Goal: Contribute content

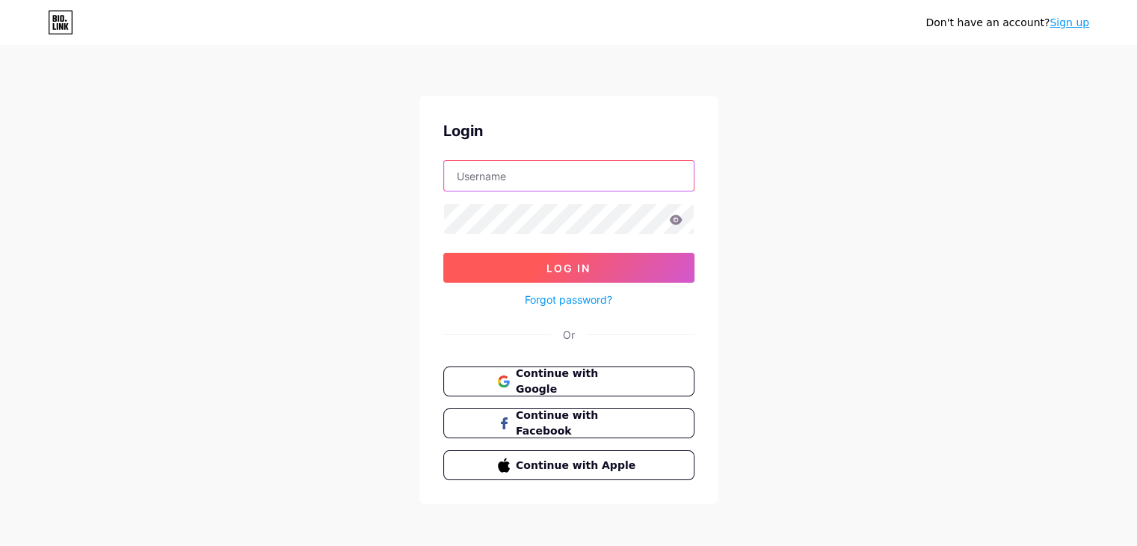
type input "[EMAIL_ADDRESS][DOMAIN_NAME]"
click at [565, 253] on button "Log In" at bounding box center [568, 268] width 251 height 30
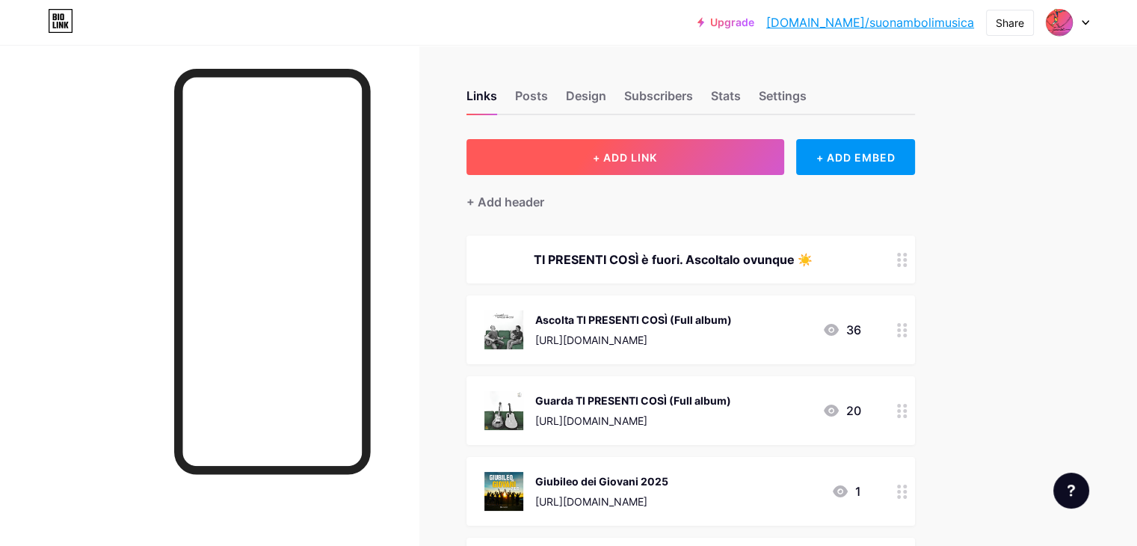
click at [657, 158] on span "+ ADD LINK" at bounding box center [625, 157] width 64 height 13
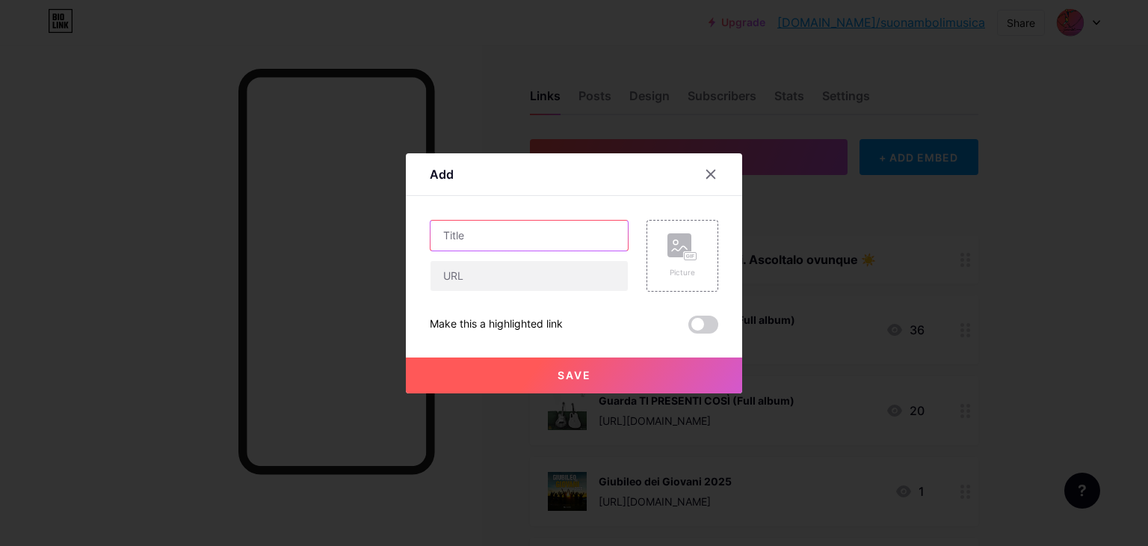
click at [539, 238] on input "text" at bounding box center [529, 236] width 197 height 30
type input "Ti presenti così, IL RACCONTO"
click at [705, 256] on div "Picture" at bounding box center [683, 256] width 72 height 72
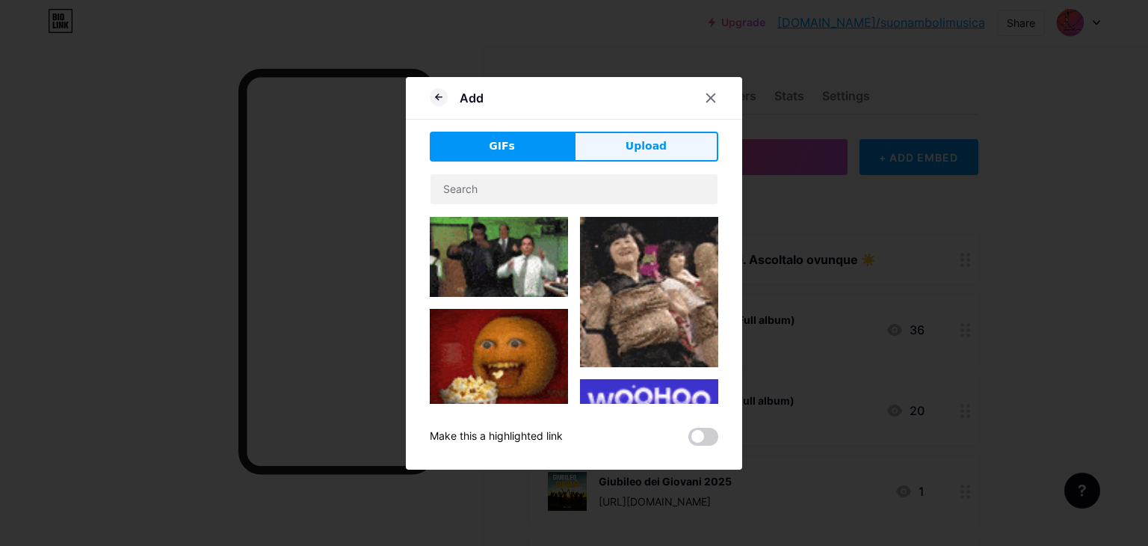
click at [635, 146] on span "Upload" at bounding box center [646, 146] width 41 height 16
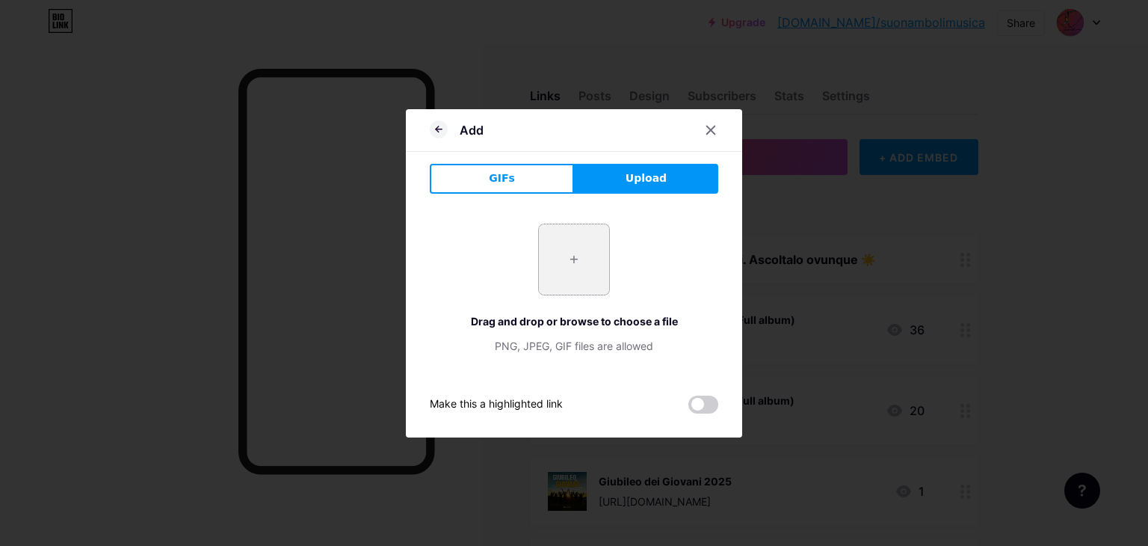
click at [567, 258] on input "file" at bounding box center [574, 259] width 70 height 70
type input "C:\fakepath\Screenshot [DATE] 104648.png"
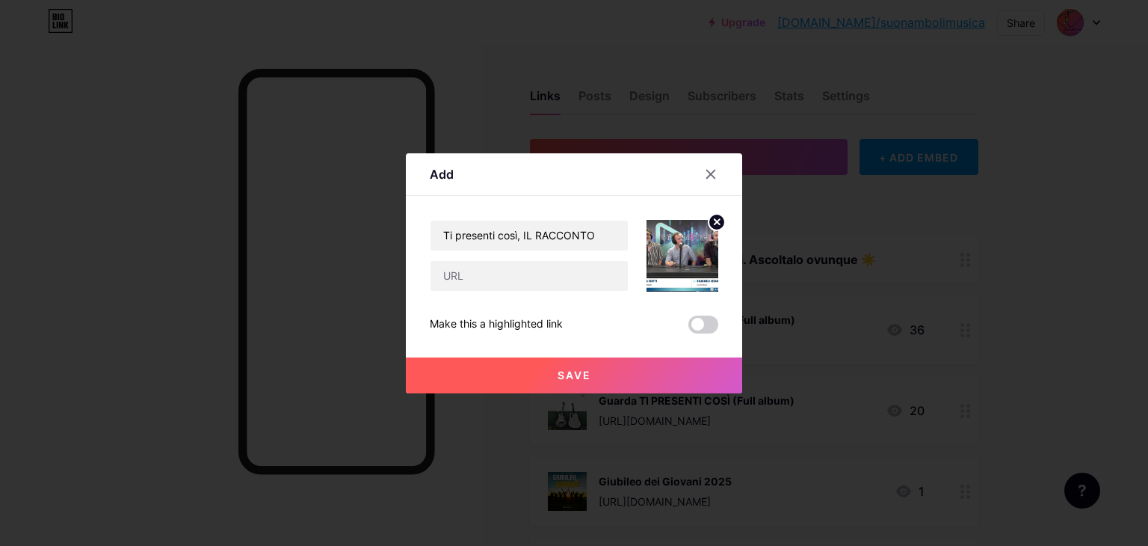
click at [715, 225] on circle at bounding box center [717, 222] width 16 height 16
click at [661, 248] on div "Picture" at bounding box center [683, 256] width 72 height 72
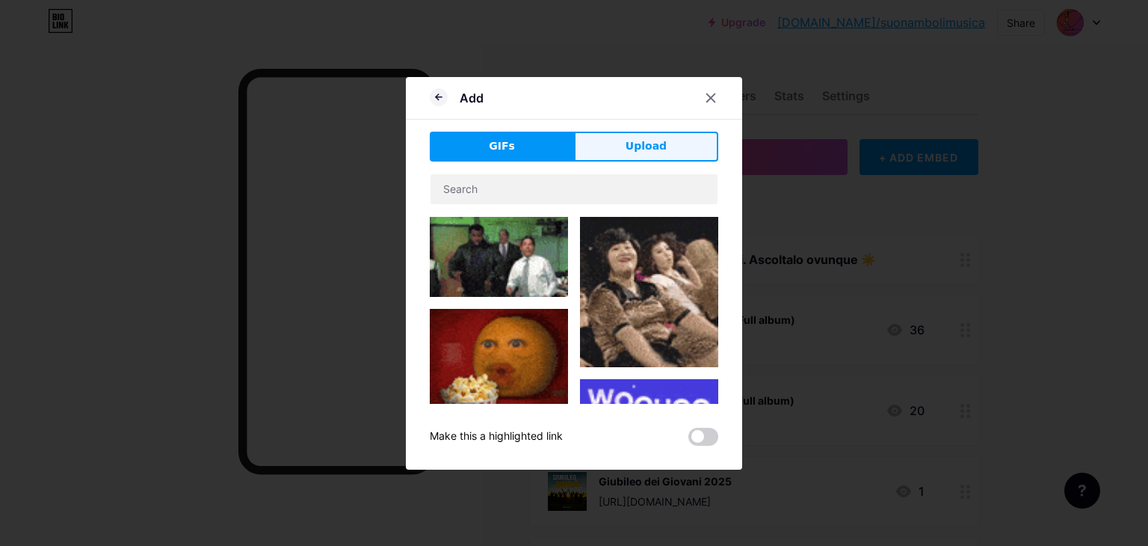
click at [640, 141] on span "Upload" at bounding box center [646, 146] width 41 height 16
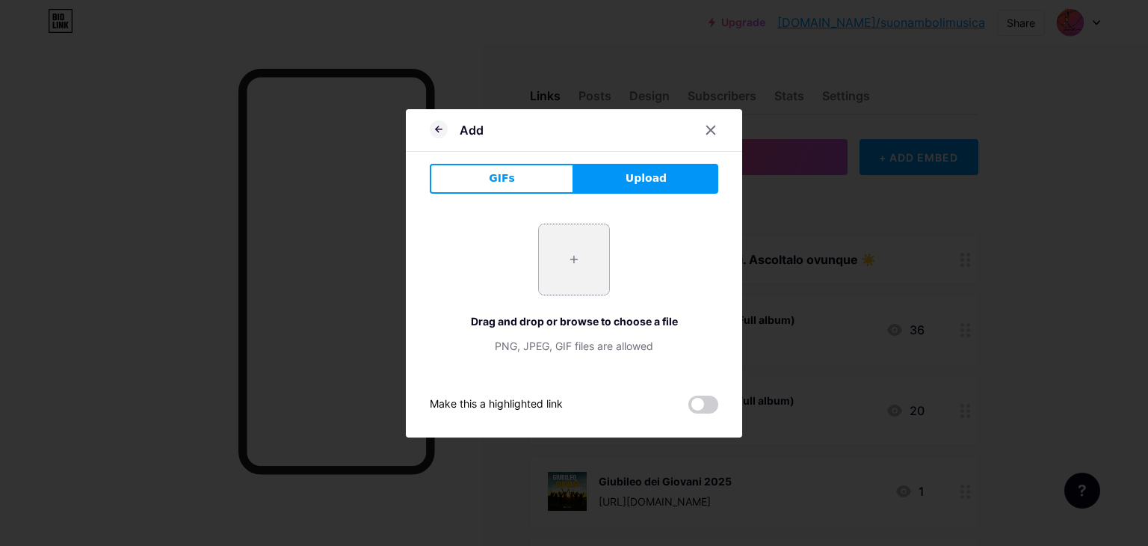
click at [550, 285] on input "file" at bounding box center [574, 259] width 70 height 70
type input "C:\fakepath\Screenshot [DATE] 151128.png"
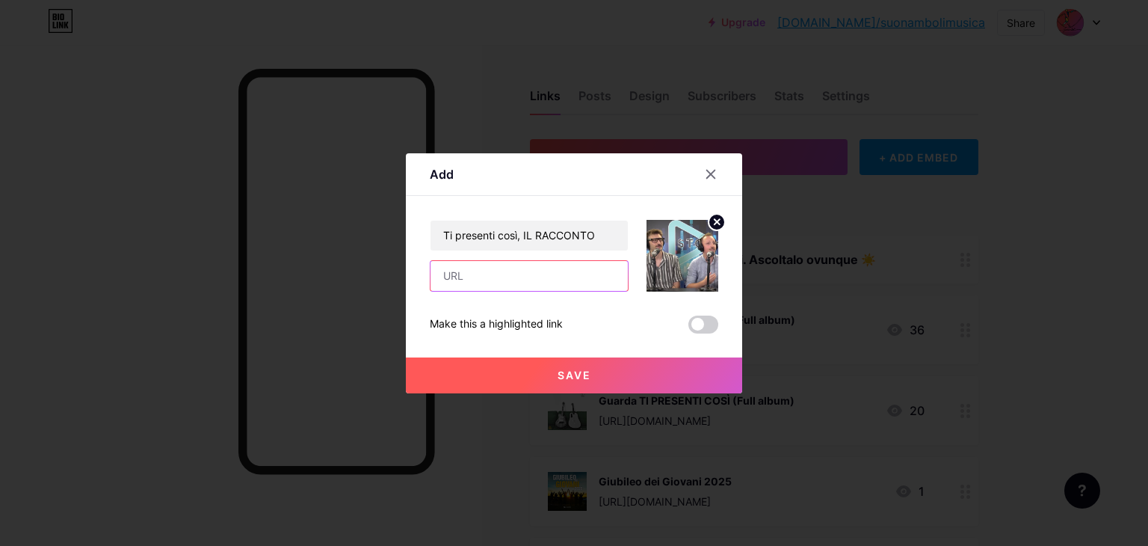
click at [511, 279] on input "text" at bounding box center [529, 276] width 197 height 30
paste input "[URL][DOMAIN_NAME]"
type input "[URL][DOMAIN_NAME]"
click at [712, 323] on span at bounding box center [704, 324] width 30 height 18
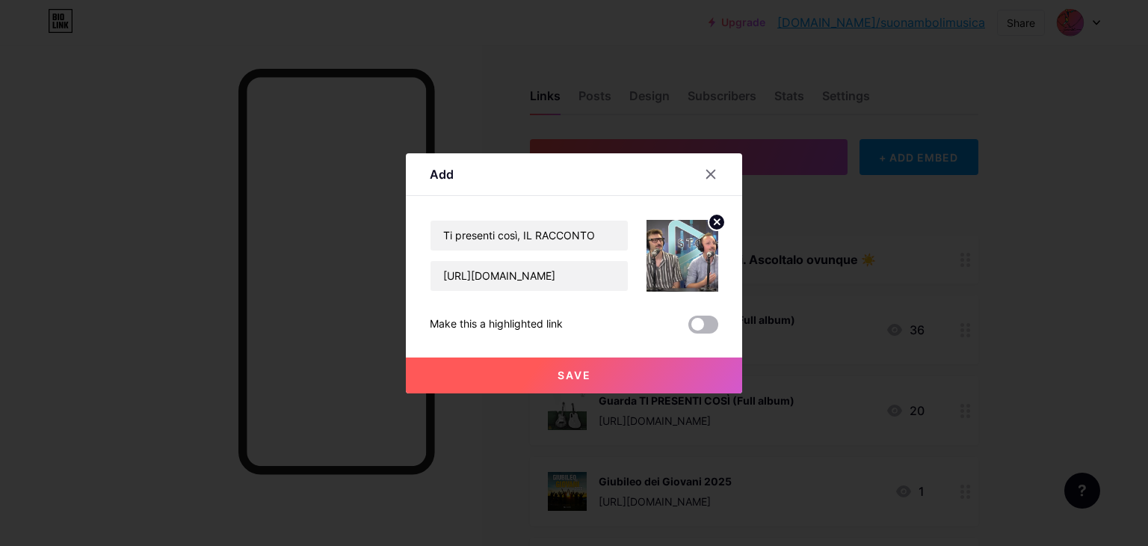
click at [689, 328] on input "checkbox" at bounding box center [689, 328] width 0 height 0
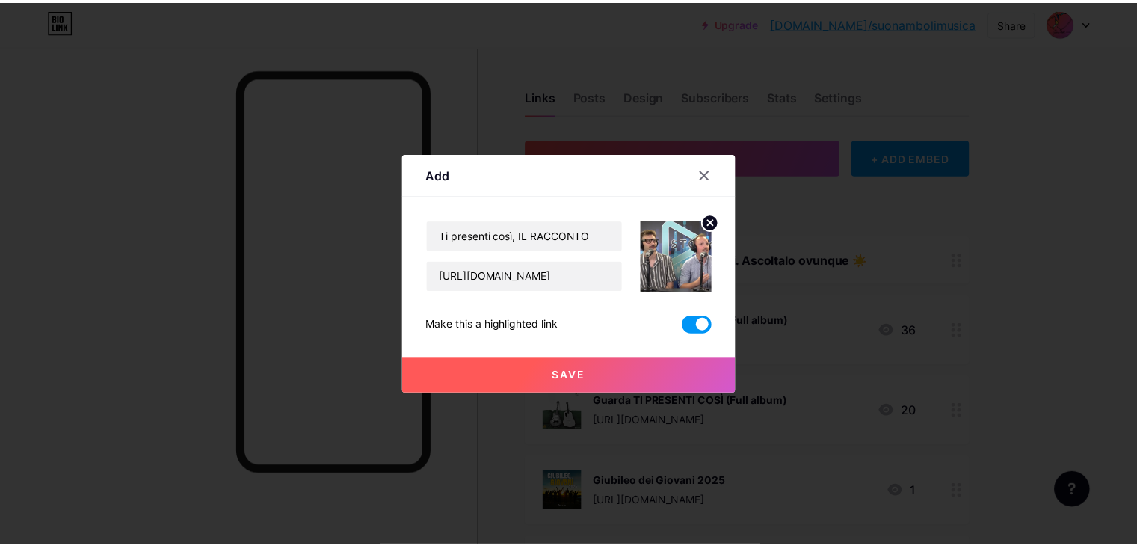
scroll to position [0, 0]
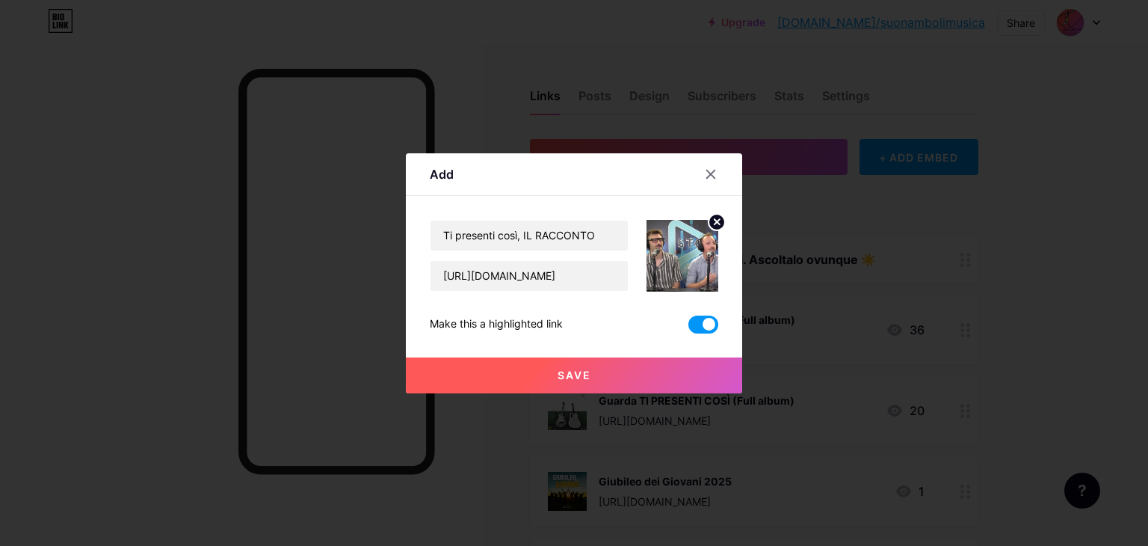
click at [661, 375] on button "Save" at bounding box center [574, 375] width 336 height 36
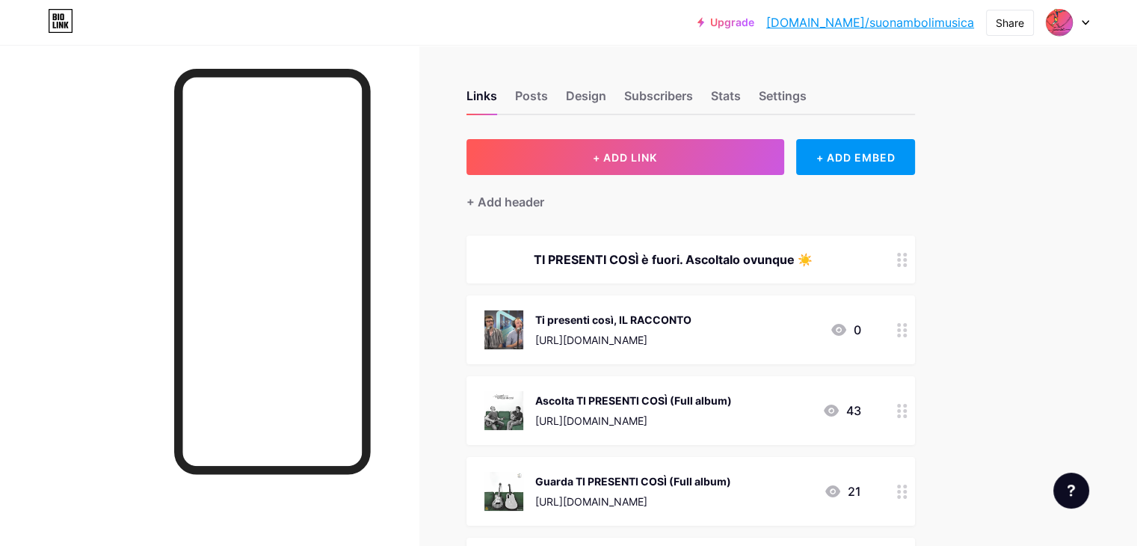
drag, startPoint x: 981, startPoint y: 391, endPoint x: 1003, endPoint y: 375, distance: 27.2
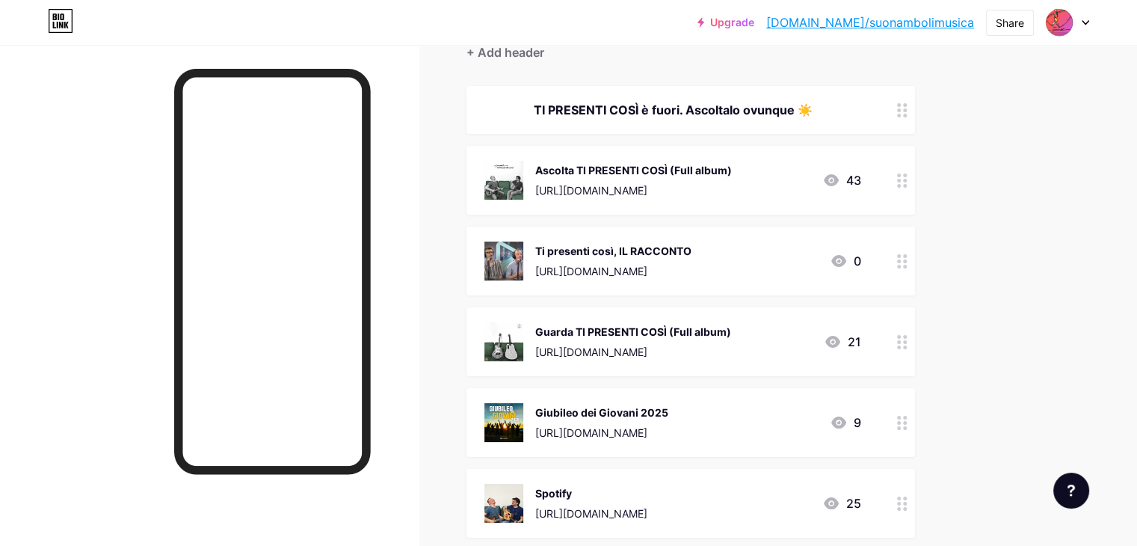
scroll to position [299, 0]
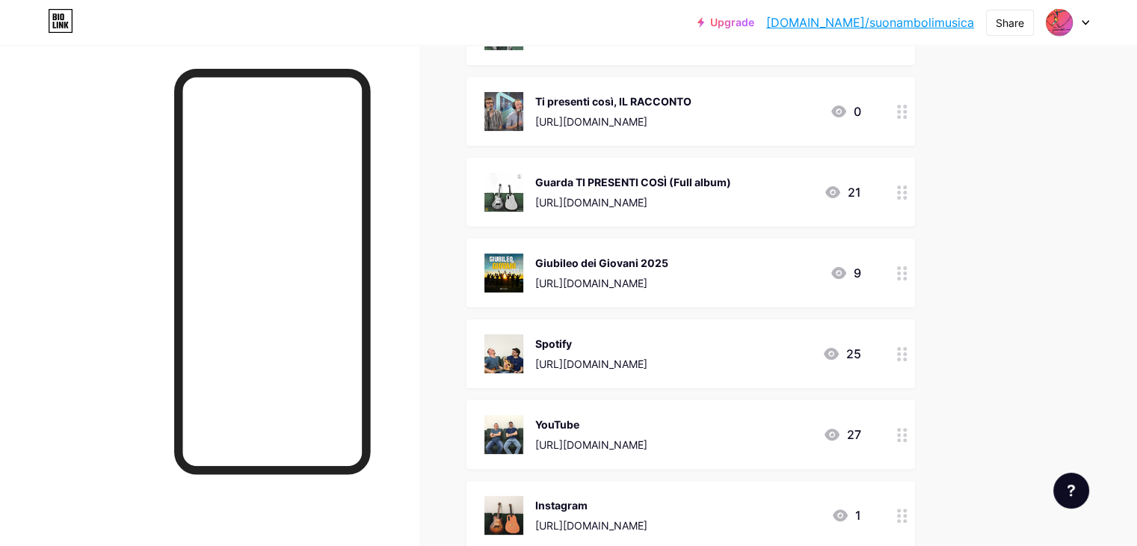
click at [915, 271] on div at bounding box center [902, 272] width 25 height 69
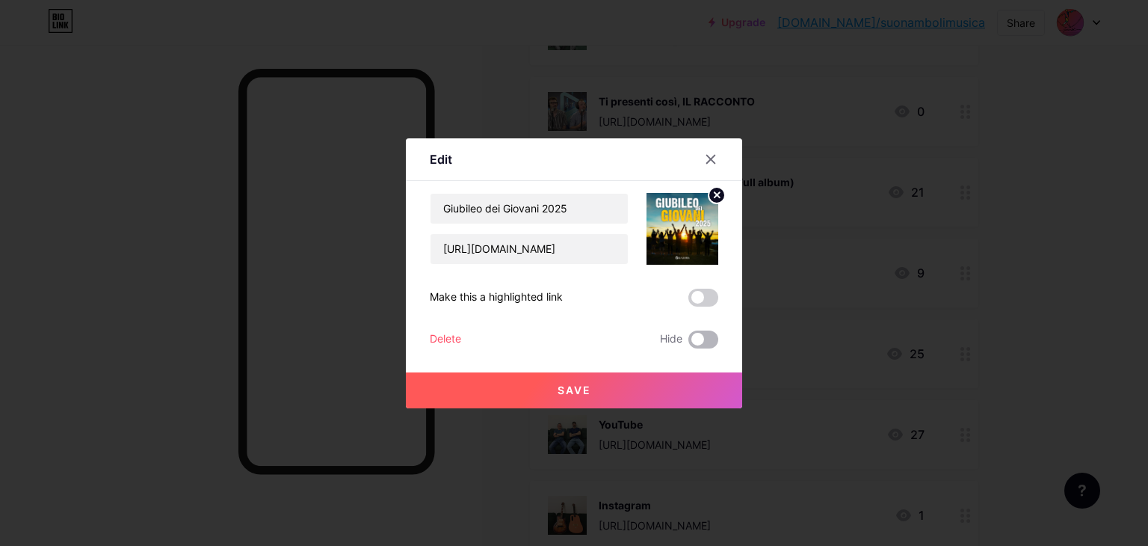
click at [706, 344] on span at bounding box center [704, 339] width 30 height 18
click at [689, 343] on input "checkbox" at bounding box center [689, 343] width 0 height 0
click at [706, 345] on span at bounding box center [704, 339] width 30 height 18
click at [689, 343] on input "checkbox" at bounding box center [689, 343] width 0 height 0
click at [456, 342] on div "Delete" at bounding box center [445, 339] width 31 height 18
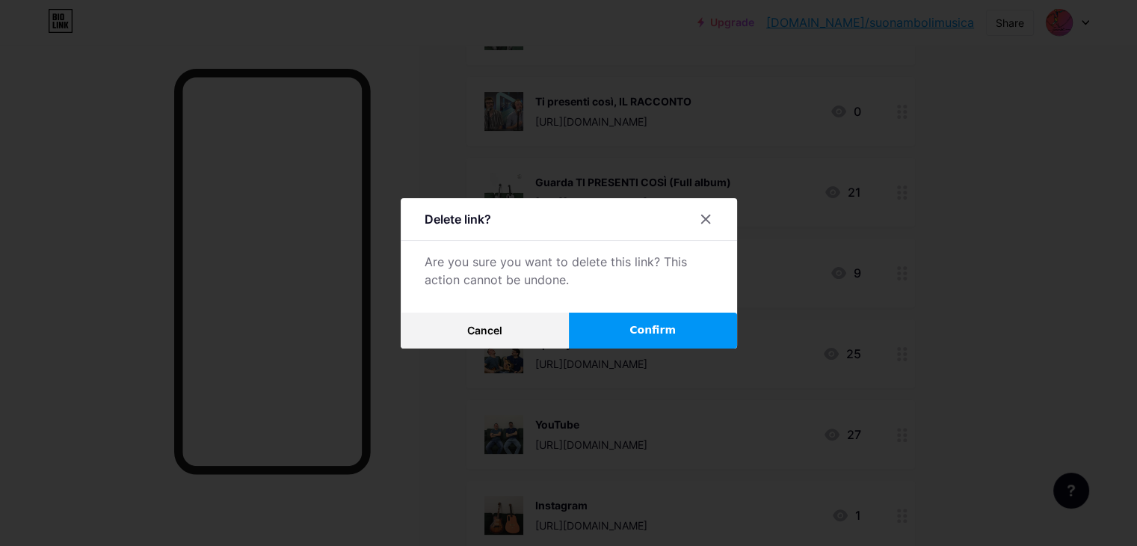
click at [669, 335] on span "Confirm" at bounding box center [652, 330] width 46 height 16
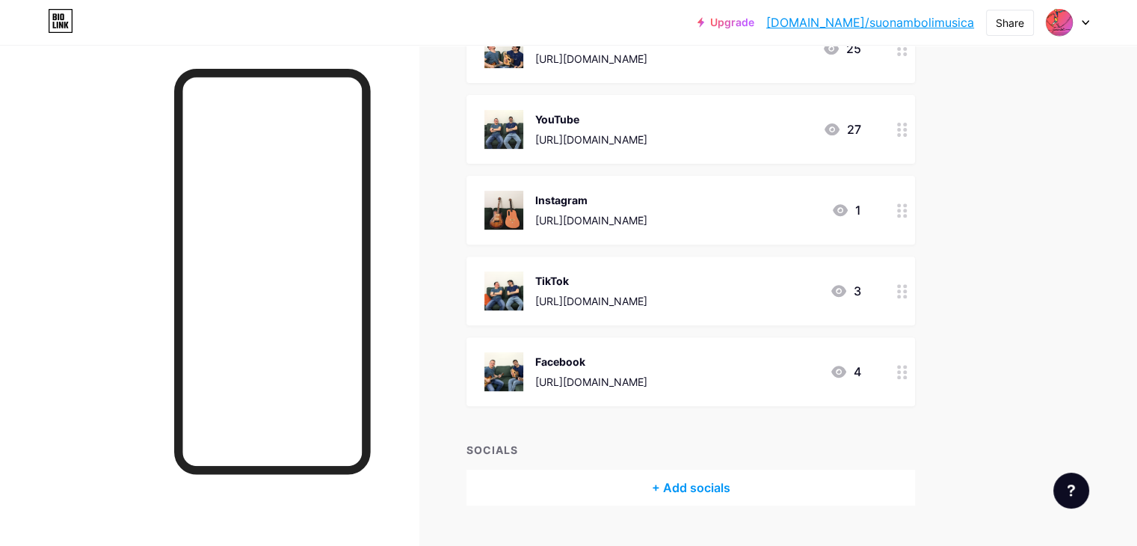
scroll to position [556, 0]
